Goal: Register for event/course

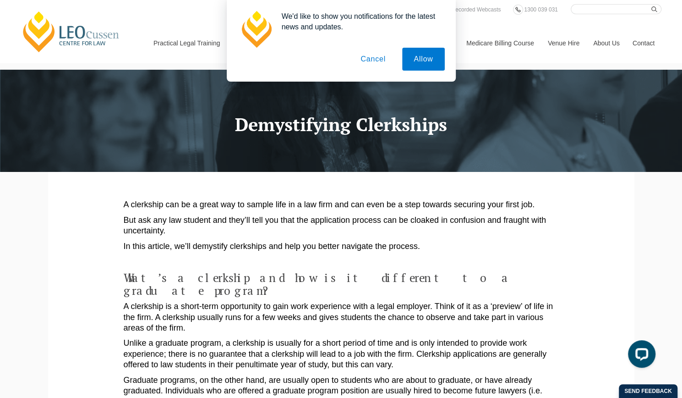
click at [376, 65] on button "Cancel" at bounding box center [373, 59] width 48 height 23
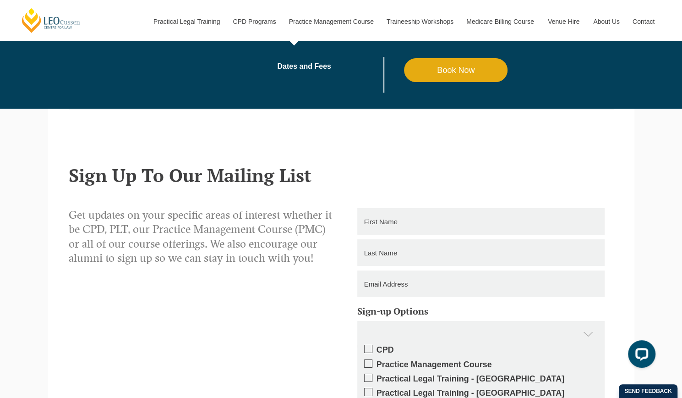
scroll to position [1674, 0]
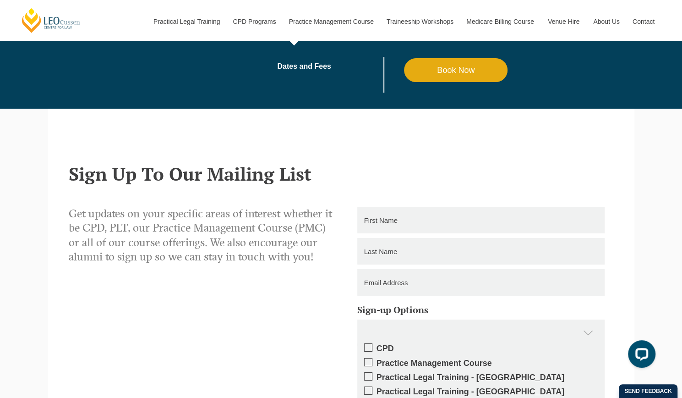
click at [444, 71] on link "Book Now" at bounding box center [456, 70] width 104 height 24
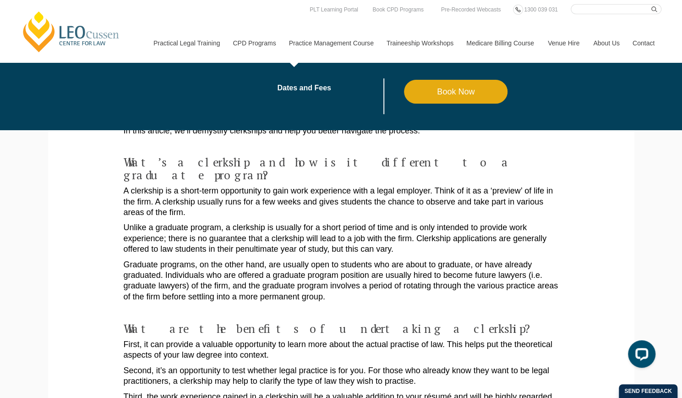
scroll to position [0, 0]
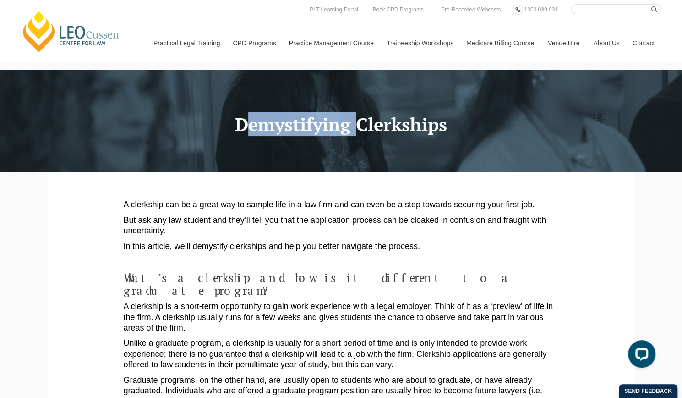
drag, startPoint x: 224, startPoint y: 124, endPoint x: 350, endPoint y: 124, distance: 125.5
click at [350, 124] on h1 "Demystifying Clerkships" at bounding box center [341, 124] width 572 height 20
copy h1 "Demystifying"
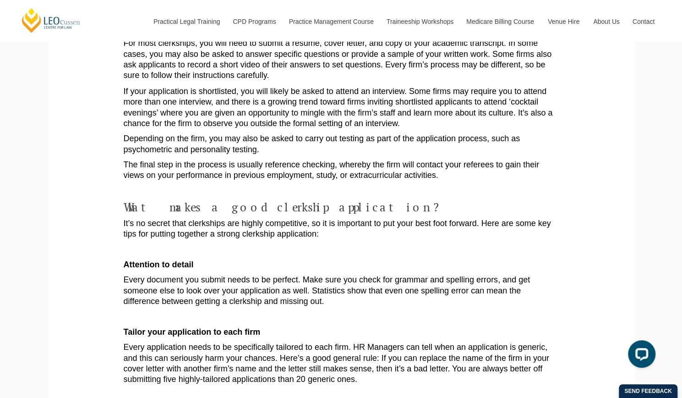
scroll to position [930, 0]
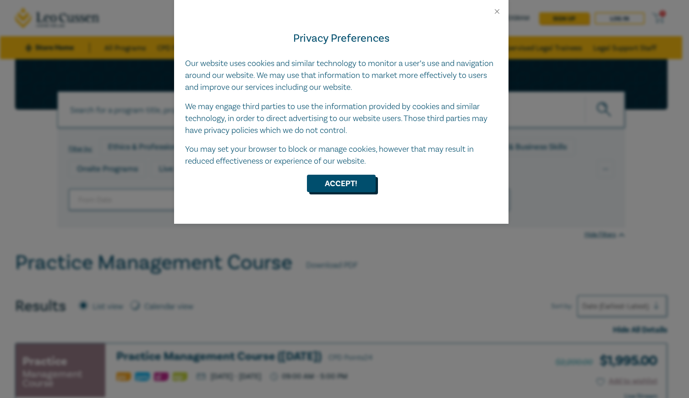
click at [341, 187] on button "Accept!" at bounding box center [341, 182] width 69 height 17
